Goal: Task Accomplishment & Management: Manage account settings

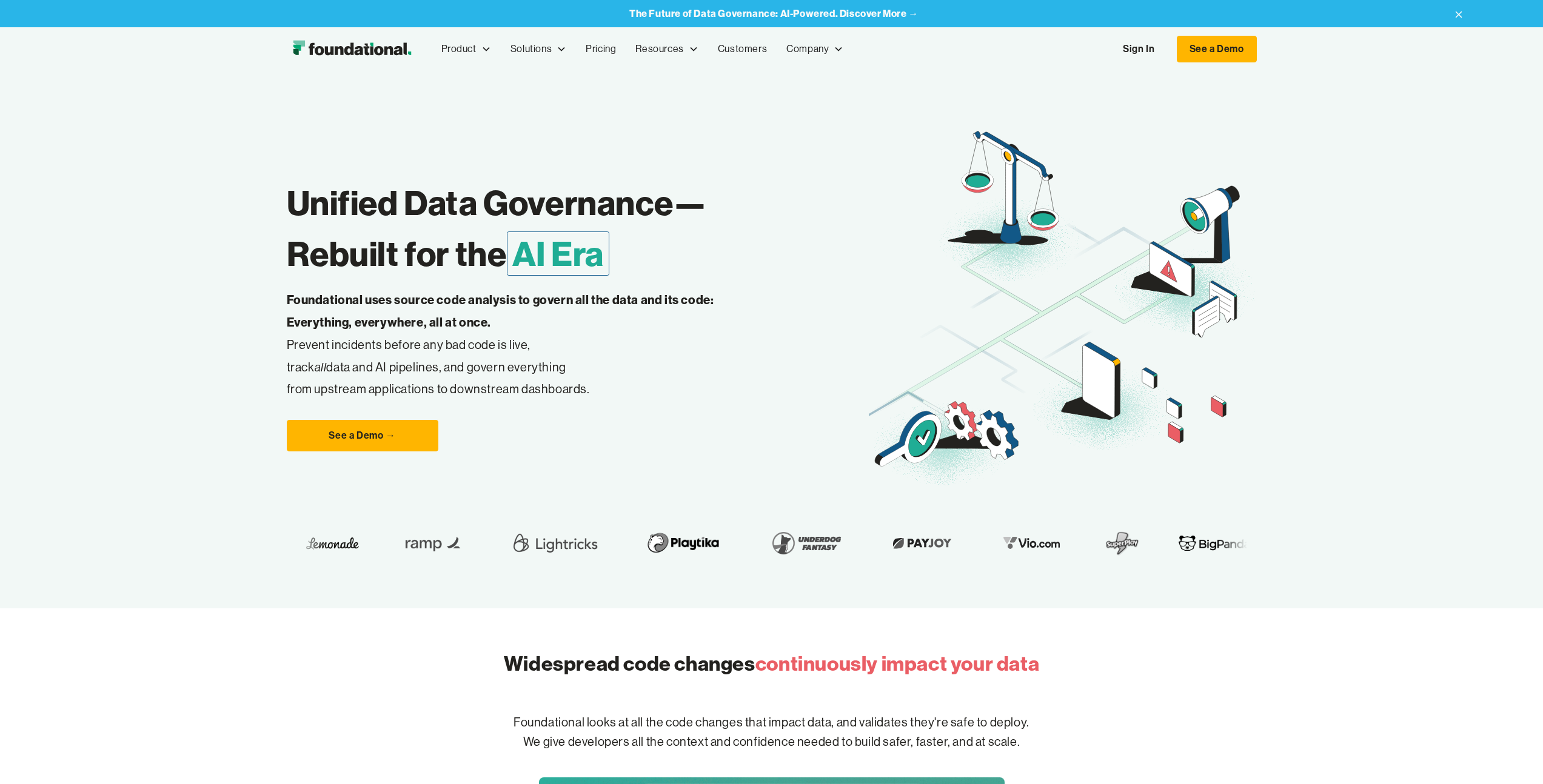
click at [1139, 50] on link "Sign In" at bounding box center [1138, 49] width 56 height 26
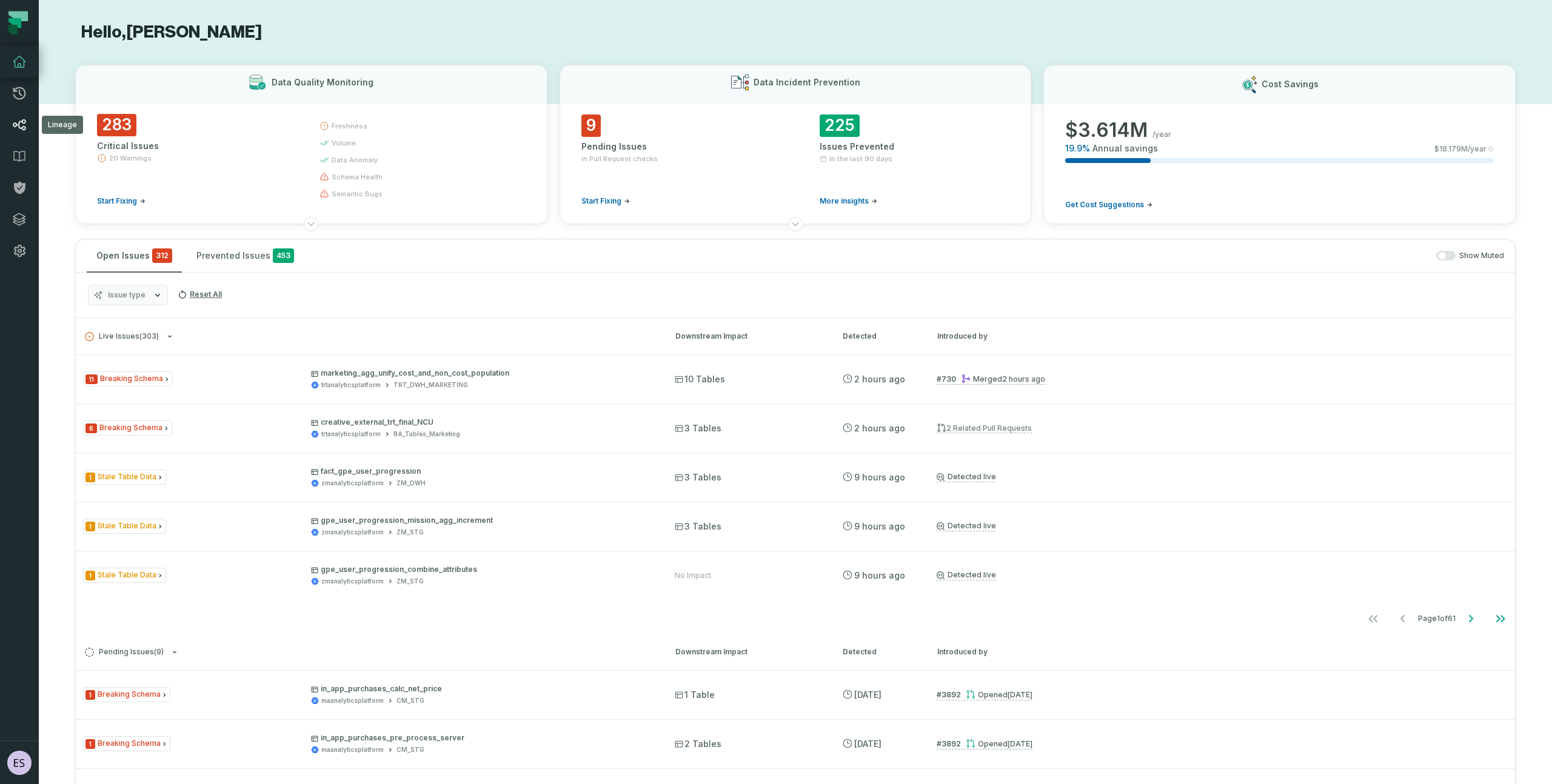
click at [18, 124] on icon at bounding box center [19, 124] width 15 height 15
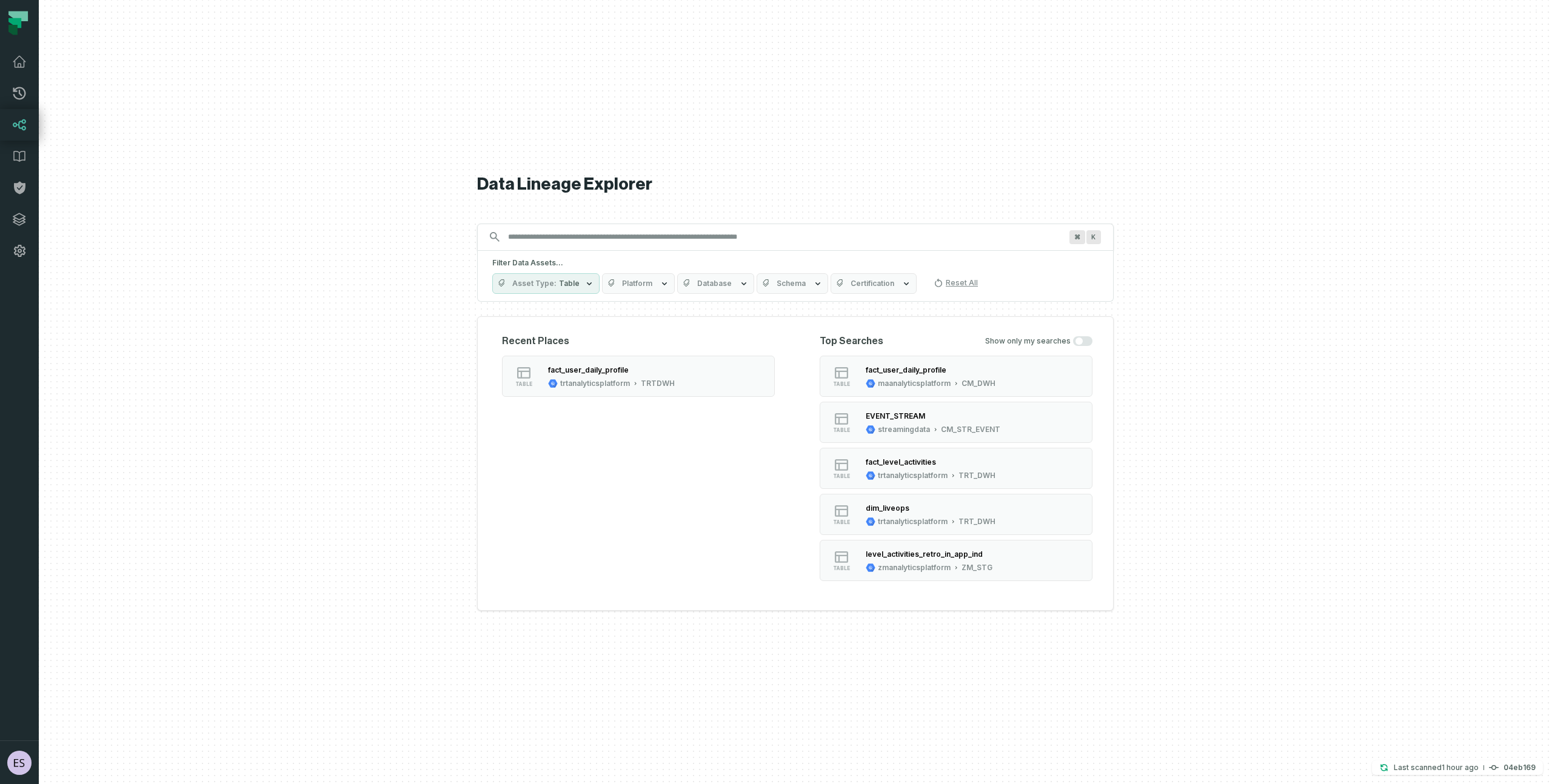
click at [563, 246] on input "Discovery Provider cmdk menu" at bounding box center [784, 237] width 568 height 19
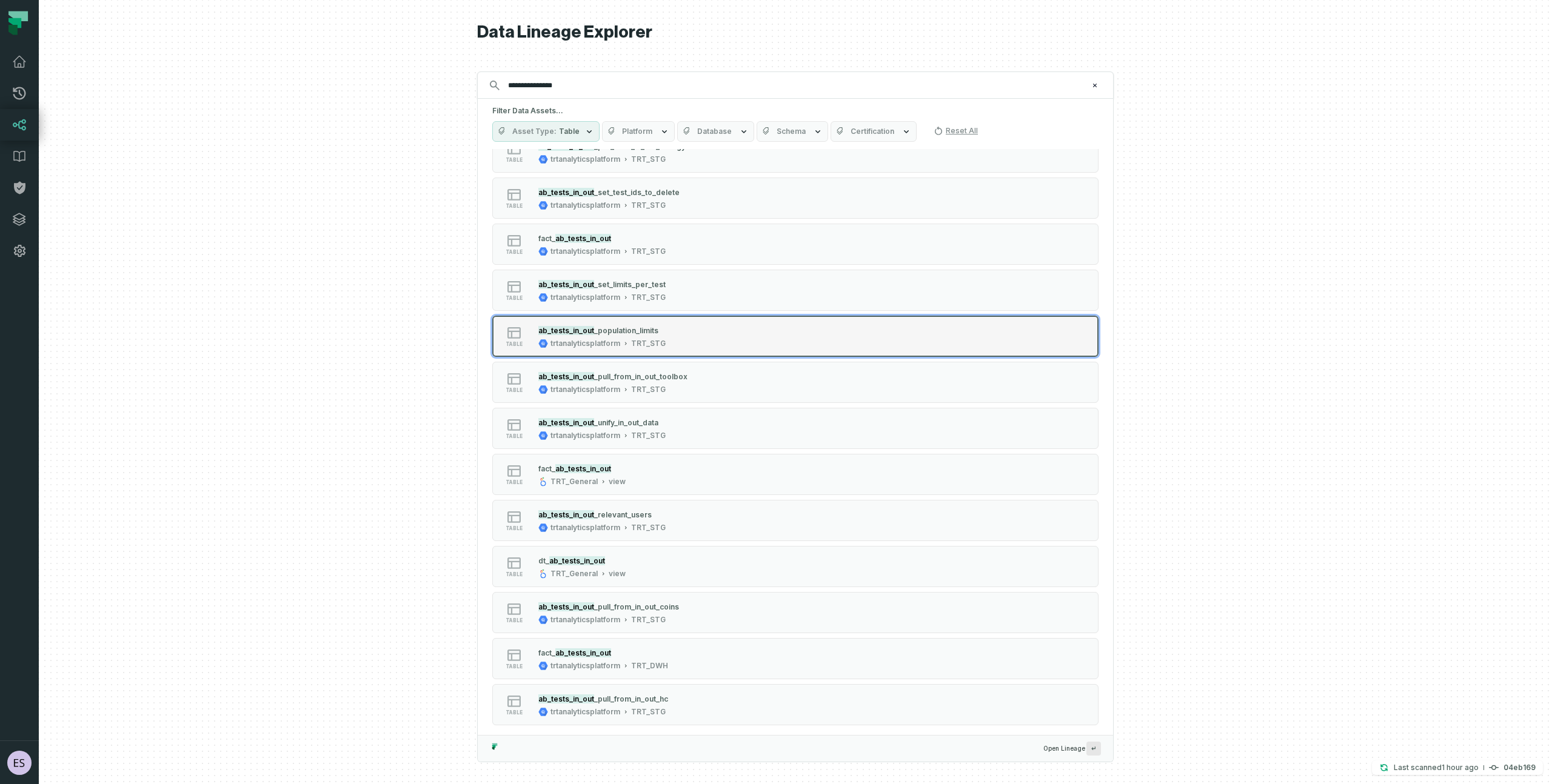
scroll to position [88, 0]
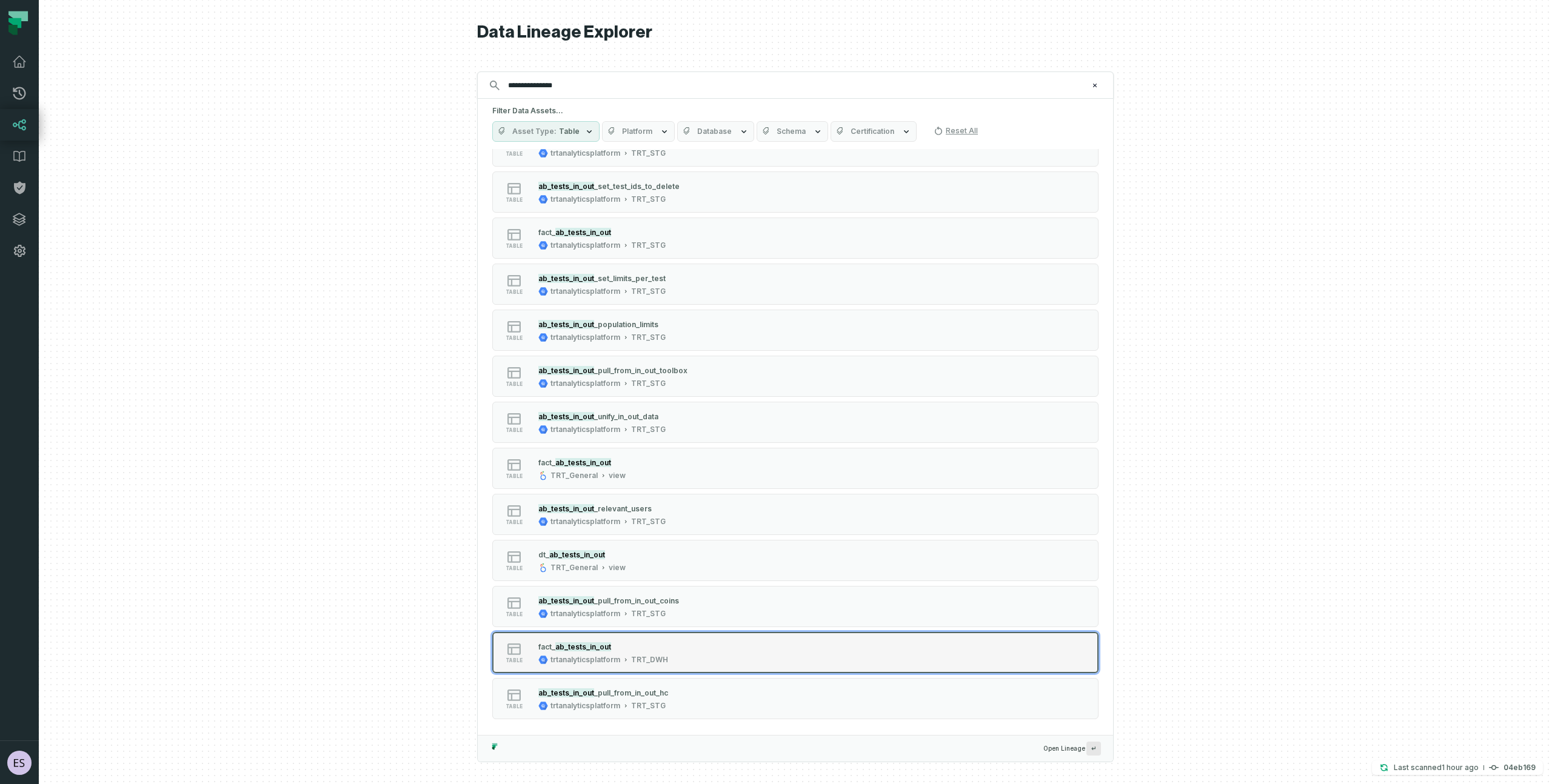
type input "**********"
click at [593, 651] on mark "ab_tests_in_out" at bounding box center [583, 647] width 56 height 9
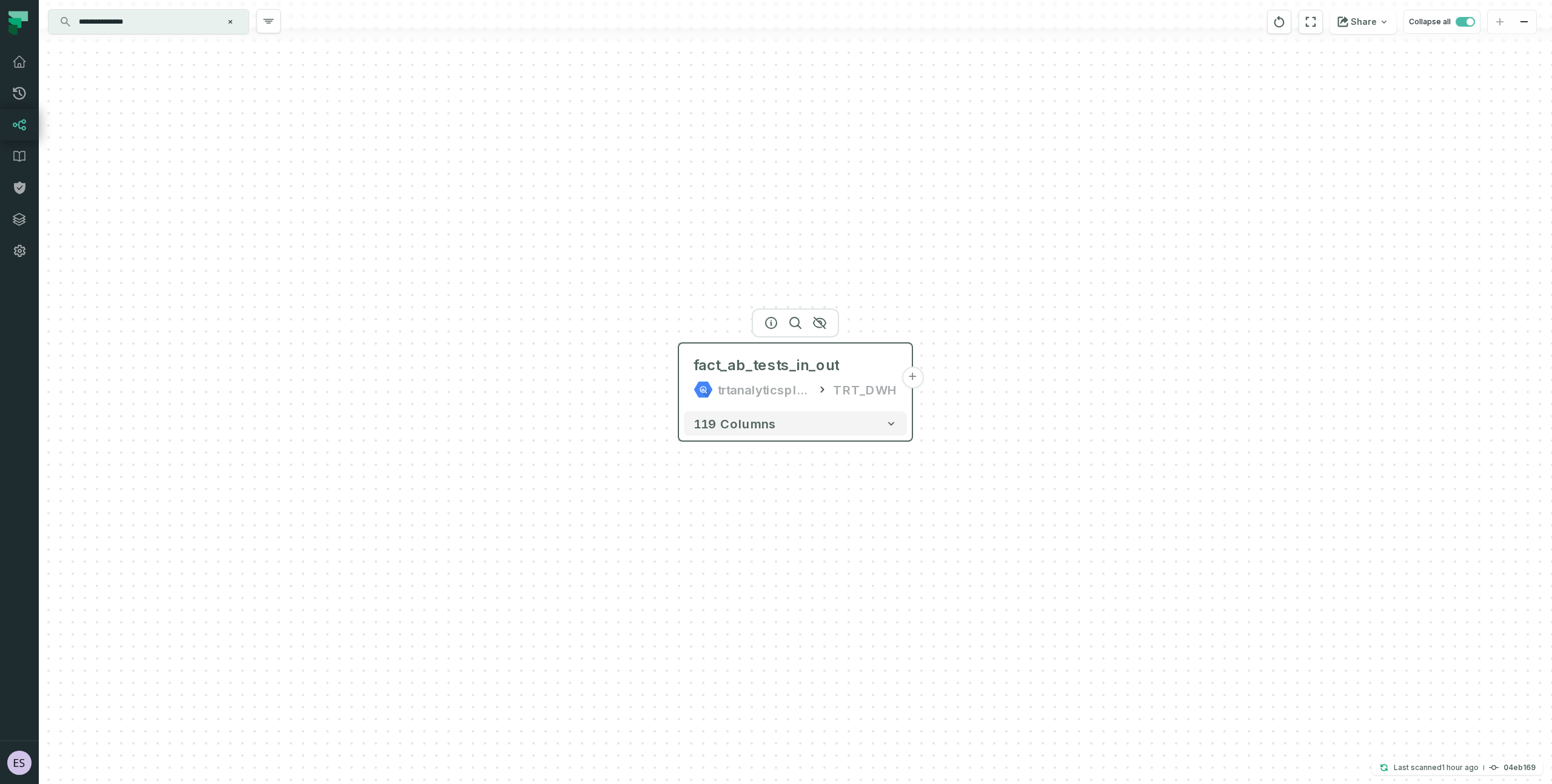
click at [915, 377] on button "+" at bounding box center [913, 377] width 22 height 22
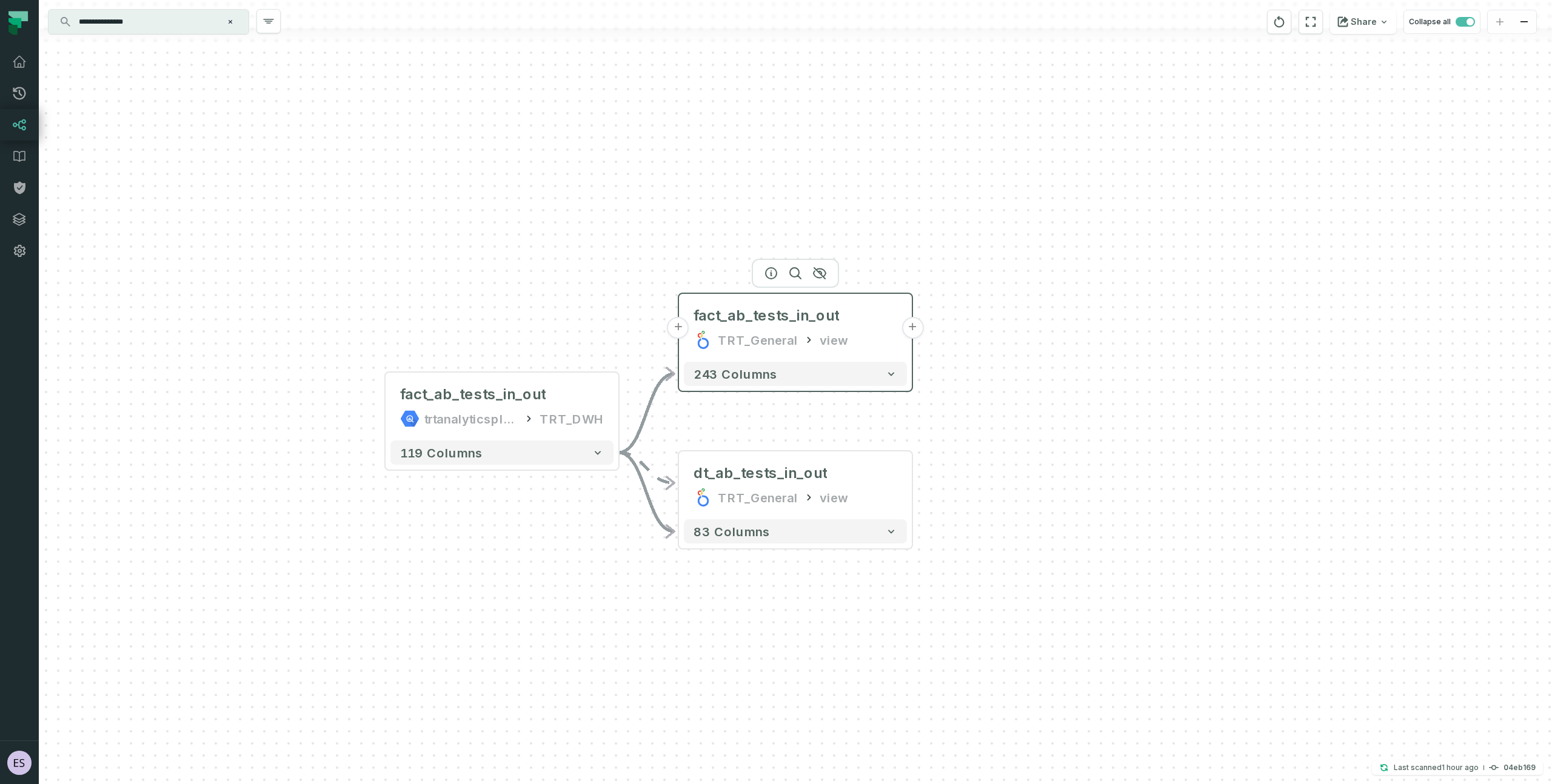
click at [915, 330] on button "+" at bounding box center [913, 328] width 22 height 22
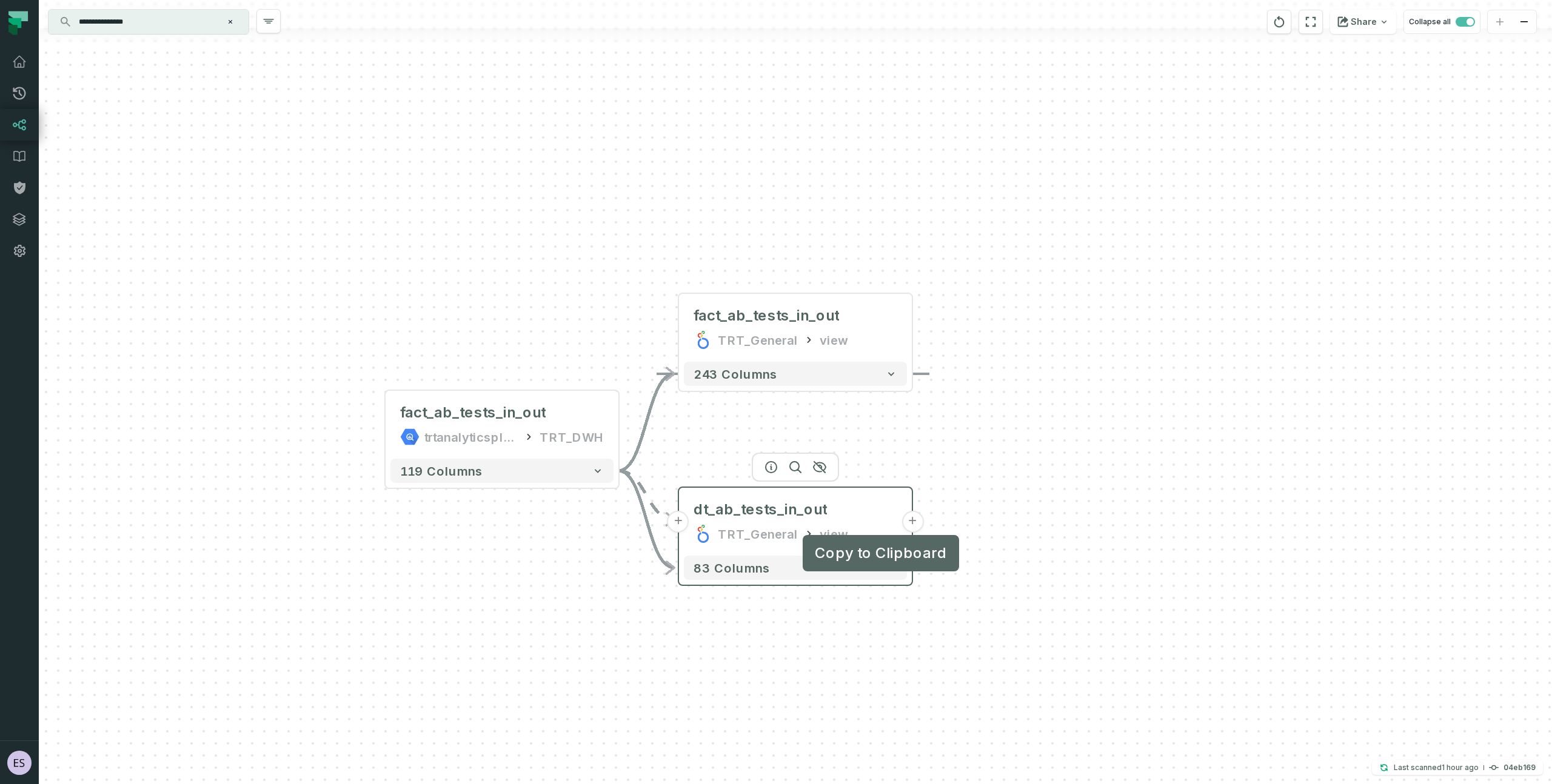
click at [912, 522] on button "+" at bounding box center [913, 522] width 22 height 22
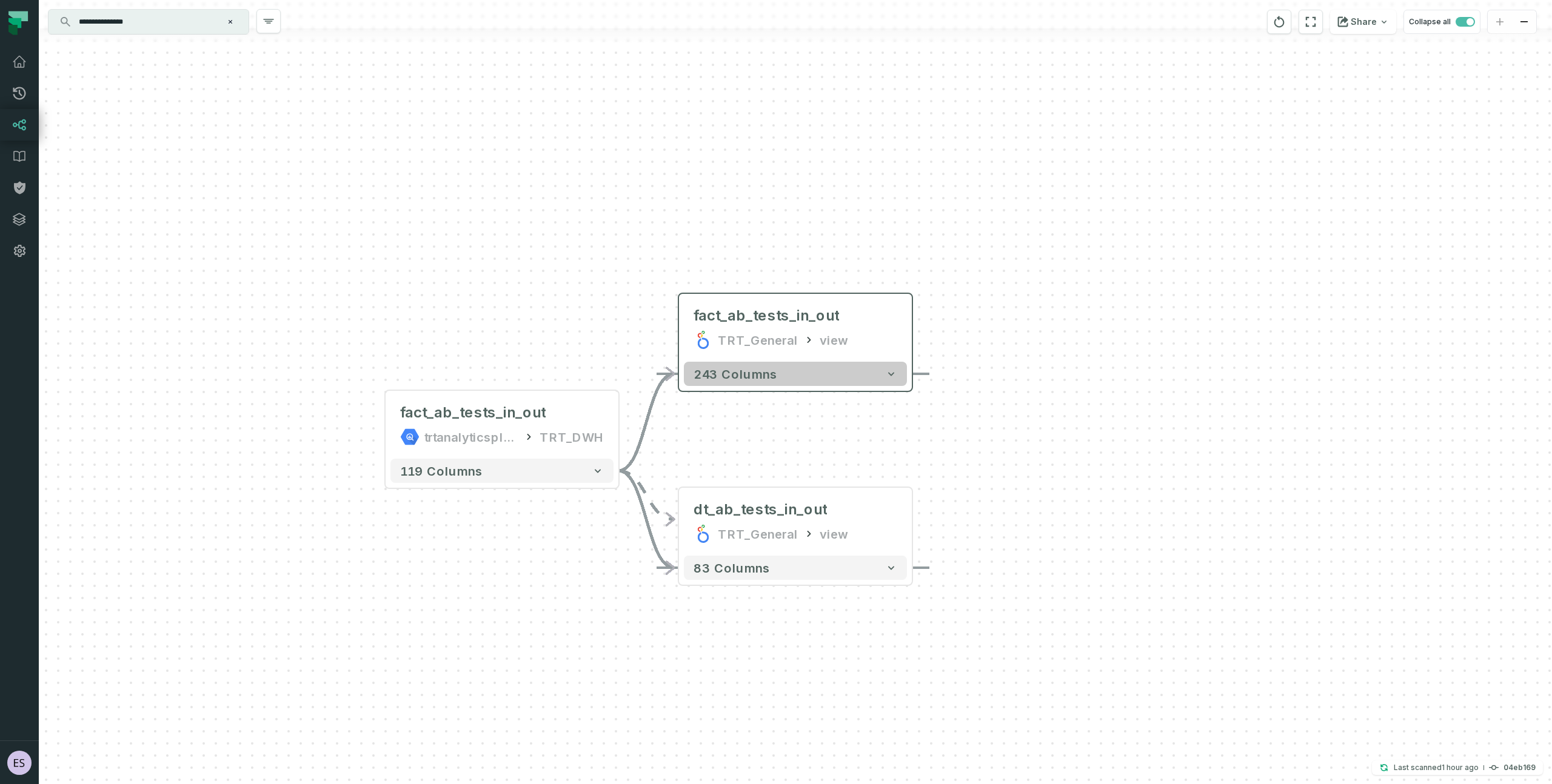
click at [886, 371] on icon "button" at bounding box center [891, 373] width 12 height 12
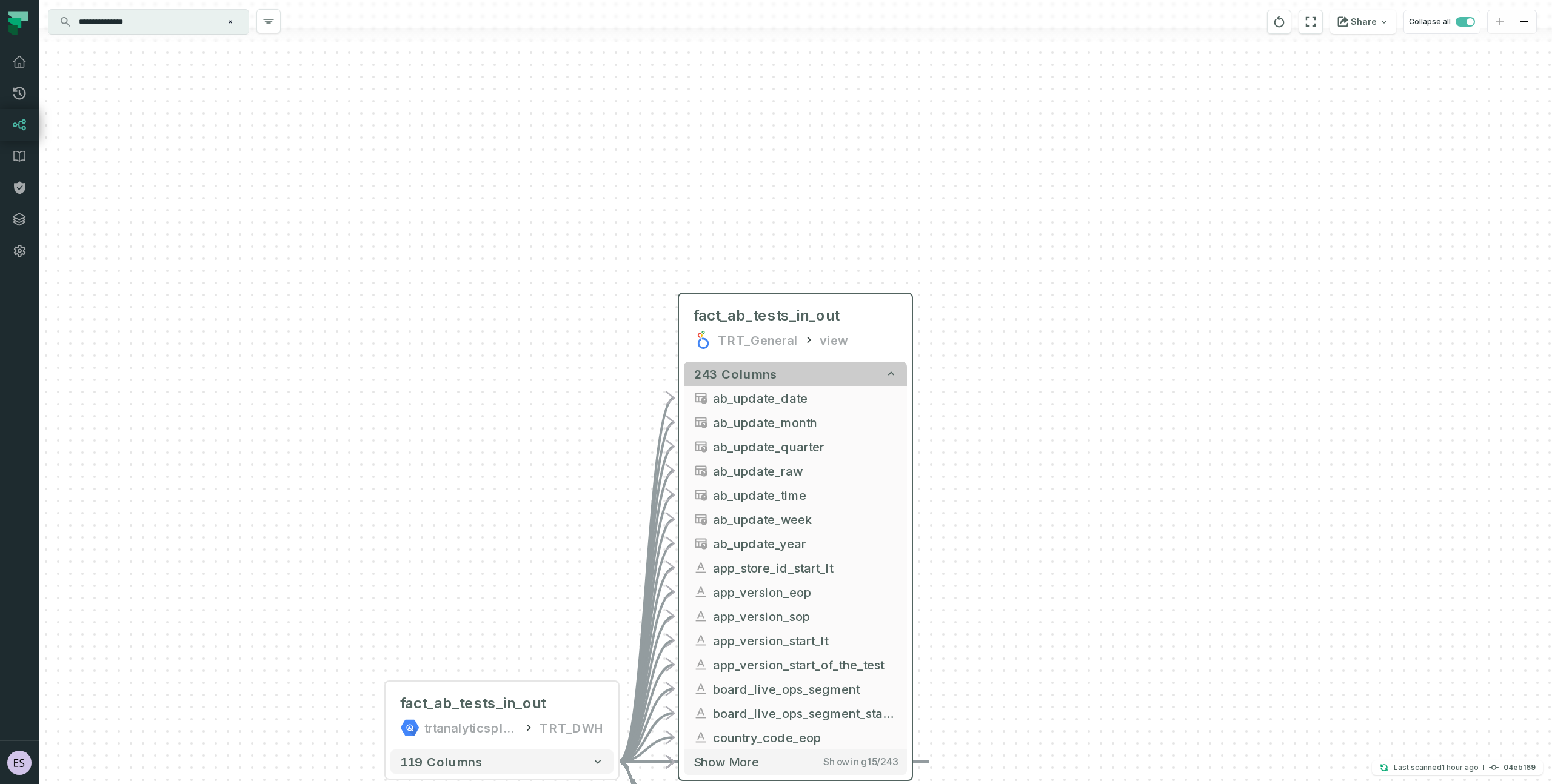
click at [886, 371] on icon "button" at bounding box center [891, 373] width 12 height 12
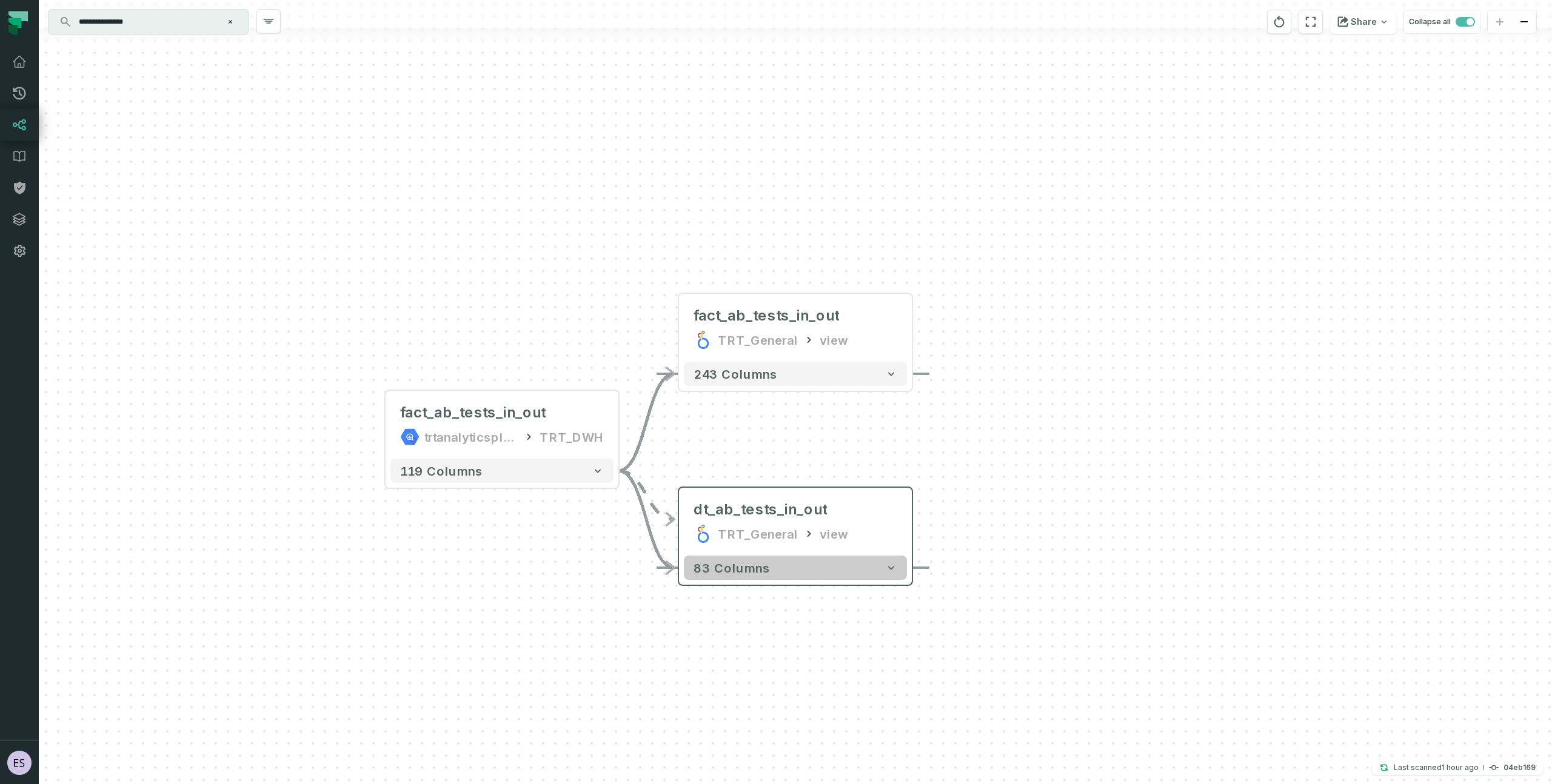
click at [888, 573] on icon "button" at bounding box center [891, 568] width 12 height 12
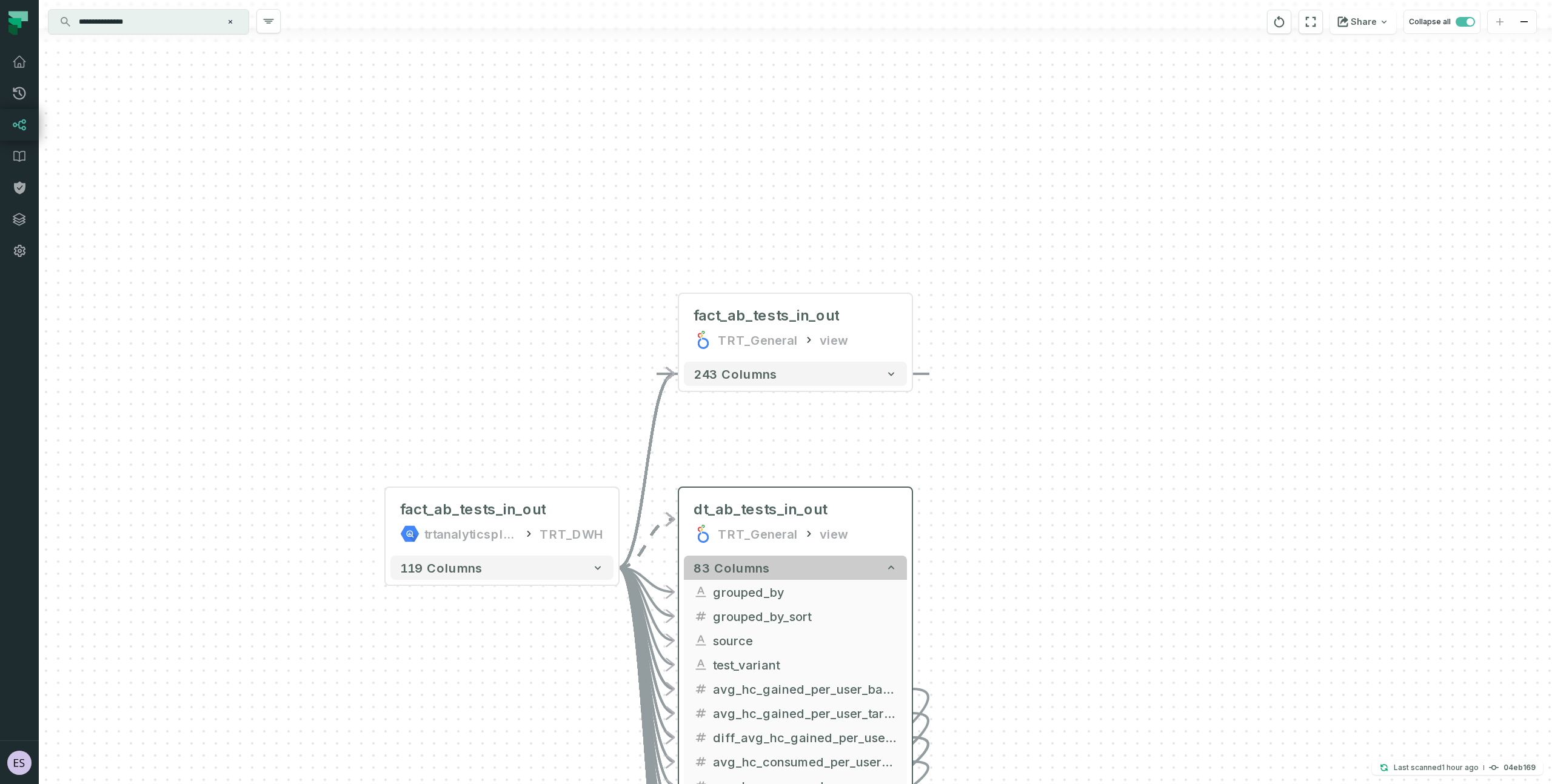
click at [887, 569] on icon "button" at bounding box center [891, 568] width 12 height 12
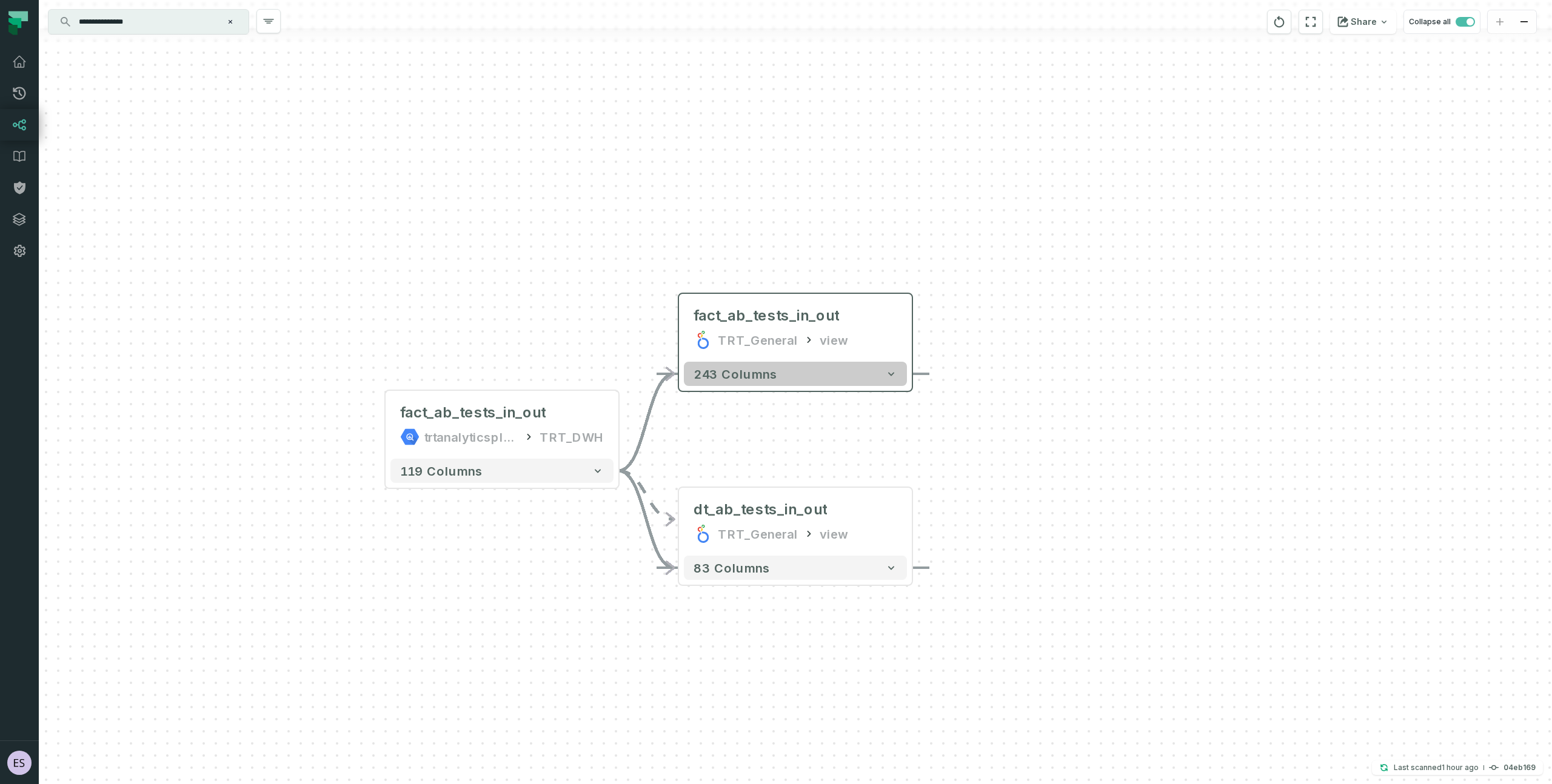
click at [807, 375] on button "243 columns" at bounding box center [795, 374] width 223 height 24
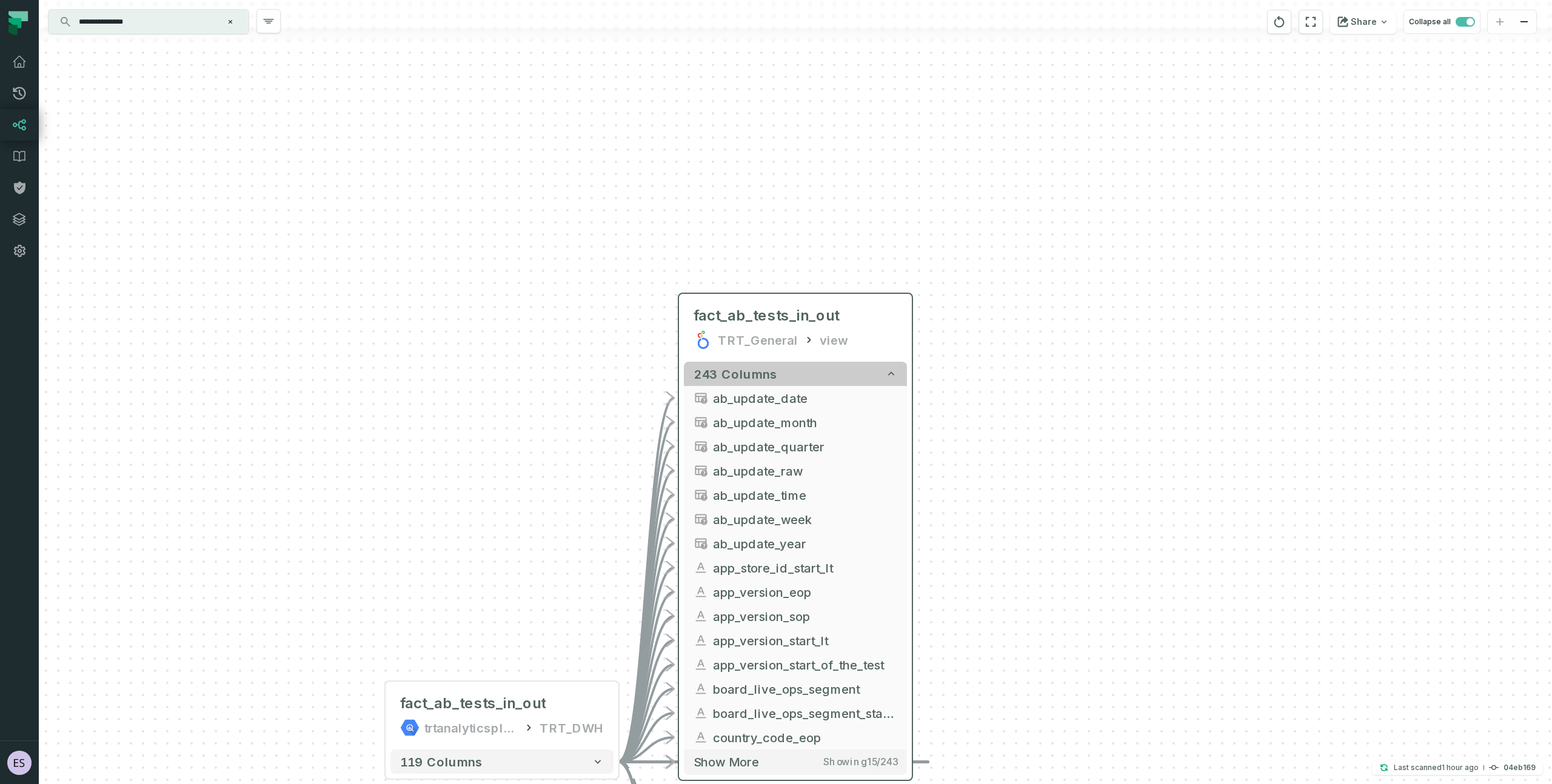
click at [808, 375] on button "243 columns" at bounding box center [795, 374] width 223 height 24
